Goal: Task Accomplishment & Management: Manage account settings

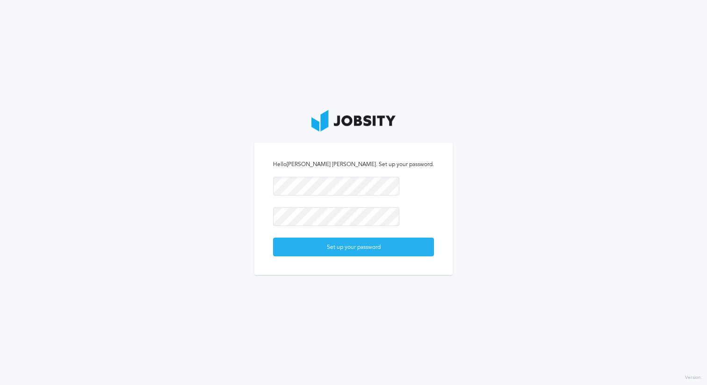
click at [341, 249] on div "Set up your password" at bounding box center [353, 247] width 160 height 19
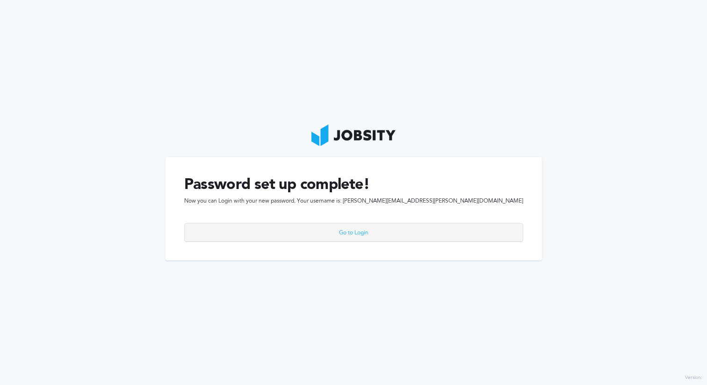
click at [370, 233] on div "Go to Login" at bounding box center [354, 232] width 338 height 19
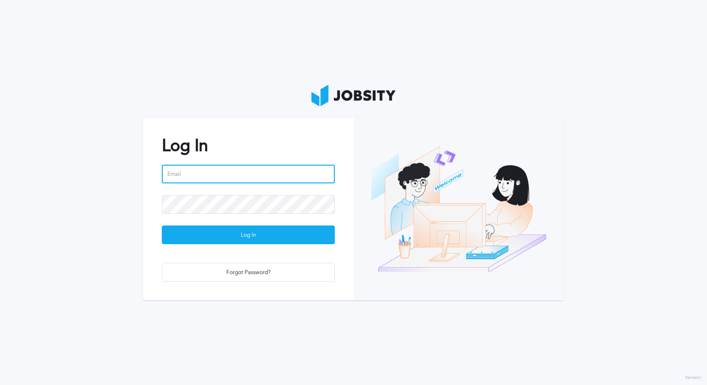
click at [219, 169] on input "email" at bounding box center [248, 174] width 173 height 19
click at [263, 176] on input "email" at bounding box center [248, 174] width 173 height 19
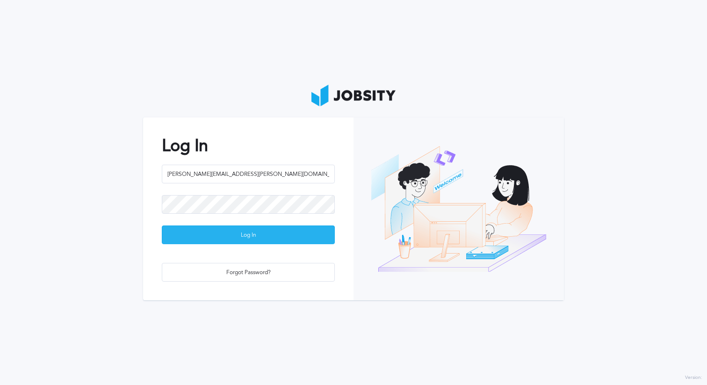
click at [249, 238] on div "Log In" at bounding box center [248, 235] width 172 height 19
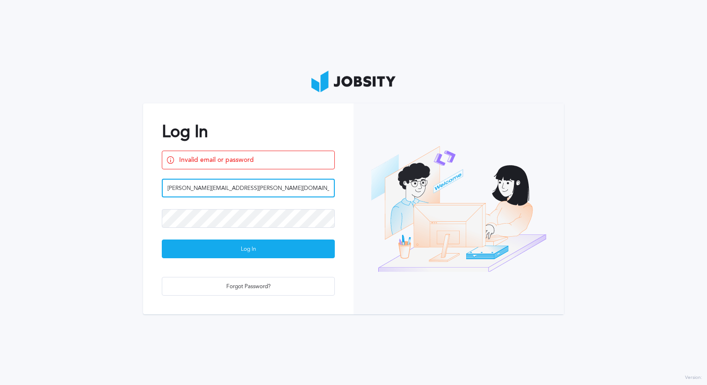
click at [241, 187] on input "[PERSON_NAME][EMAIL_ADDRESS][PERSON_NAME][DOMAIN_NAME]" at bounding box center [248, 188] width 173 height 19
click at [178, 191] on input "[PERSON_NAME][EMAIL_ADDRESS][PERSON_NAME][DOMAIN_NAME]" at bounding box center [248, 188] width 173 height 19
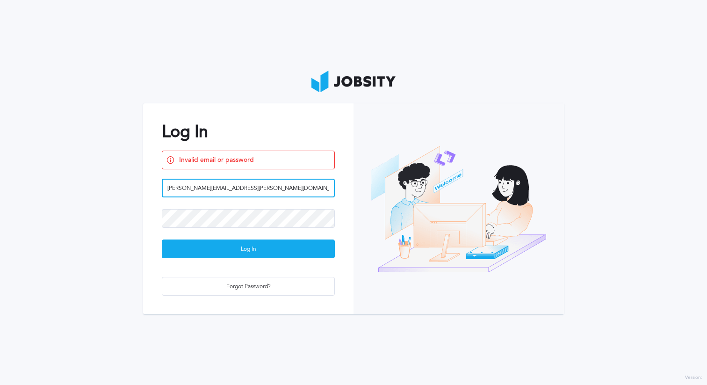
click at [178, 191] on input "[PERSON_NAME][EMAIL_ADDRESS][PERSON_NAME][DOMAIN_NAME]" at bounding box center [248, 188] width 173 height 19
click at [178, 185] on input "[PERSON_NAME][EMAIL_ADDRESS][PERSON_NAME][DOMAIN_NAME]" at bounding box center [248, 188] width 173 height 19
type input "[PERSON_NAME][EMAIL_ADDRESS][PERSON_NAME][DOMAIN_NAME]"
click at [162, 239] on button "Log In" at bounding box center [248, 248] width 173 height 19
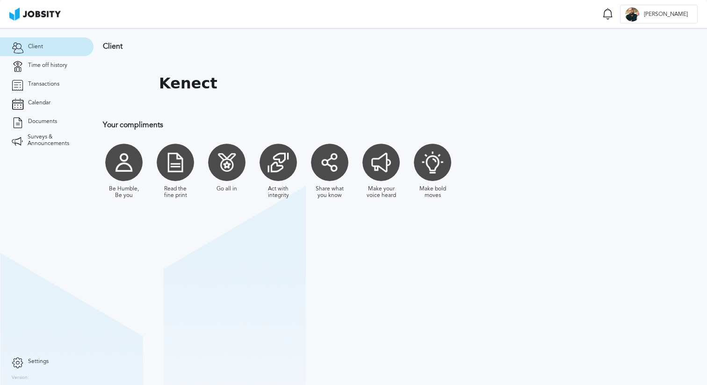
drag, startPoint x: 124, startPoint y: 88, endPoint x: 136, endPoint y: 94, distance: 12.8
click at [136, 93] on div at bounding box center [126, 83] width 47 height 47
click at [79, 183] on section "Client Time off history Transactions Calendar Documents Surveys & Announcements" at bounding box center [46, 190] width 93 height 324
click at [452, 166] on div "Make bold moves" at bounding box center [432, 171] width 42 height 65
click at [55, 66] on span "Time off history" at bounding box center [47, 65] width 39 height 7
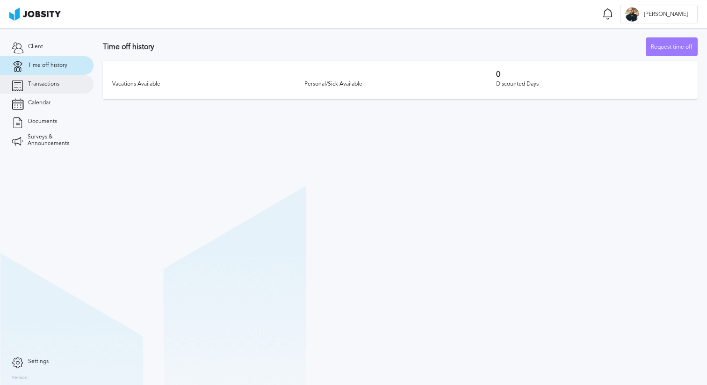
click at [47, 86] on span "Transactions" at bounding box center [43, 84] width 31 height 7
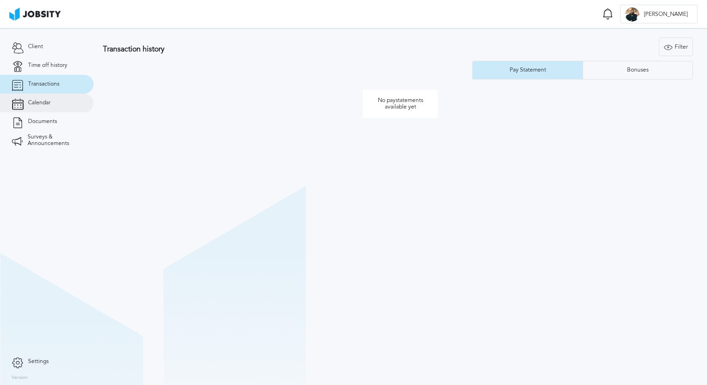
click at [40, 107] on link "Calendar" at bounding box center [46, 102] width 93 height 19
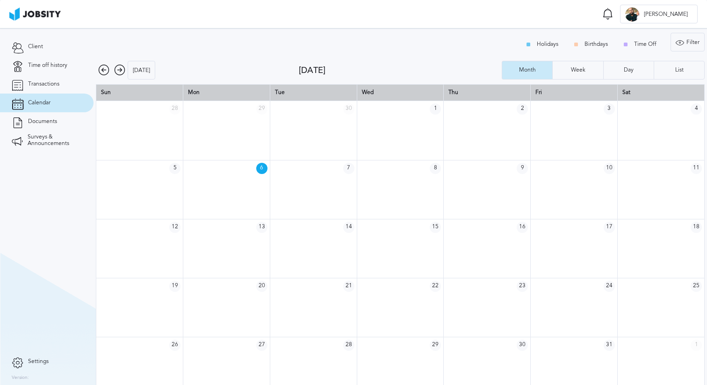
scroll to position [13, 0]
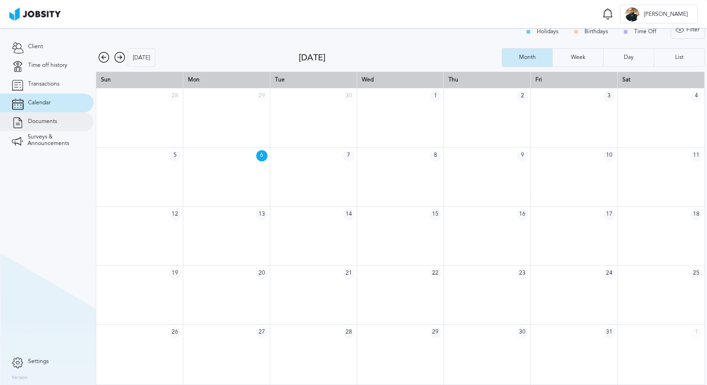
click at [36, 117] on link "Documents" at bounding box center [46, 121] width 93 height 19
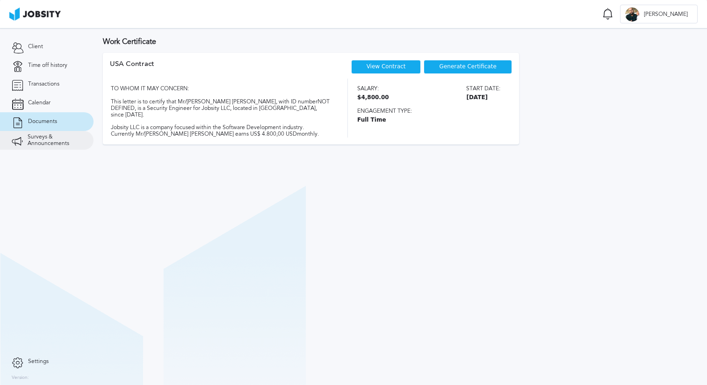
click at [38, 146] on span "Surveys & Announcements" at bounding box center [55, 140] width 54 height 13
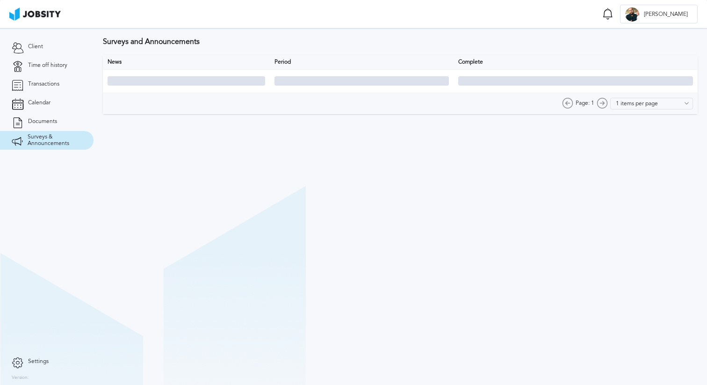
type input "10 items per page"
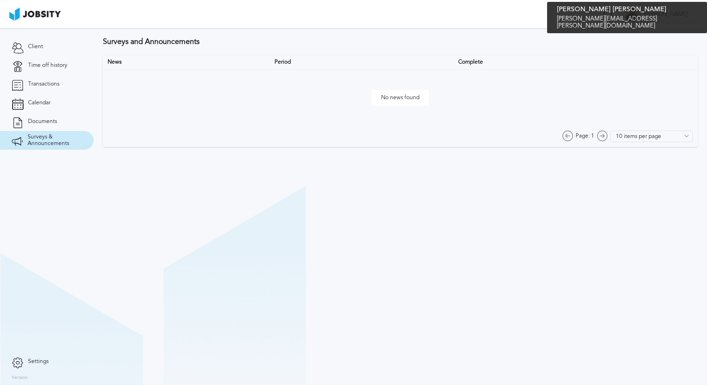
click at [684, 21] on div "D [PERSON_NAME]" at bounding box center [658, 14] width 77 height 19
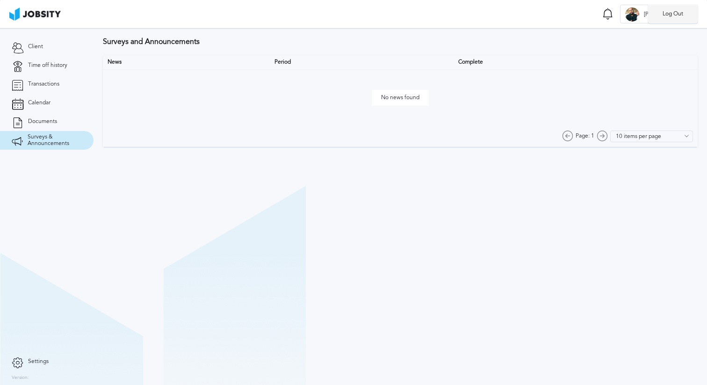
click at [674, 17] on li "Log Out" at bounding box center [673, 14] width 50 height 19
